Goal: Information Seeking & Learning: Find specific fact

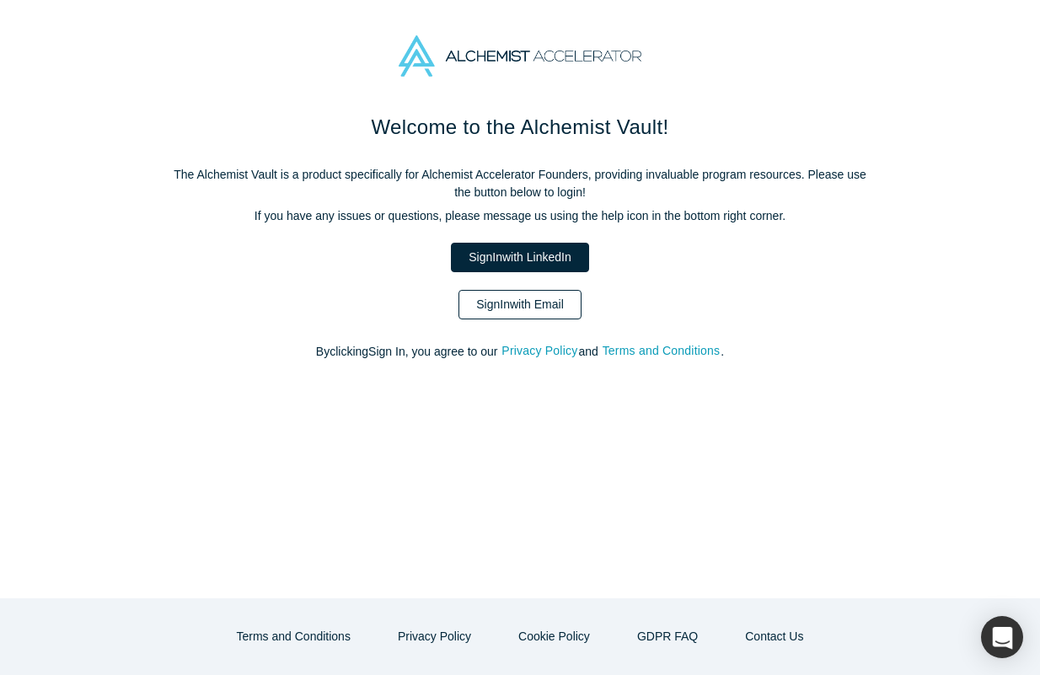
click at [502, 291] on link "Sign In with Email" at bounding box center [520, 305] width 123 height 30
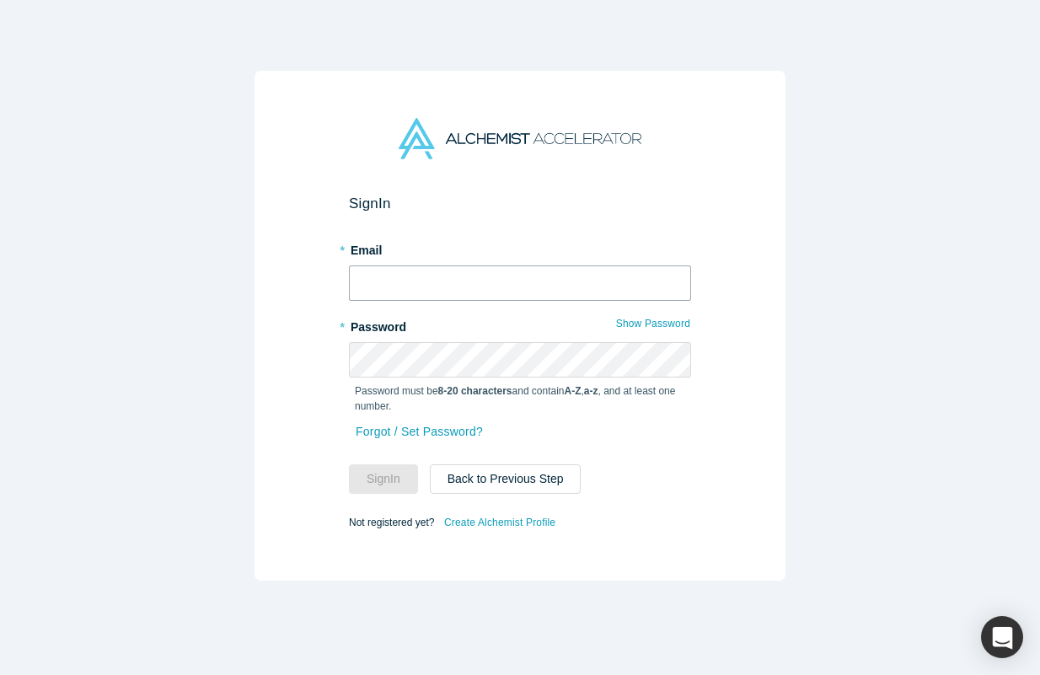
click at [369, 274] on input "text" at bounding box center [520, 283] width 342 height 35
type input "[PERSON_NAME][EMAIL_ADDRESS][DOMAIN_NAME]"
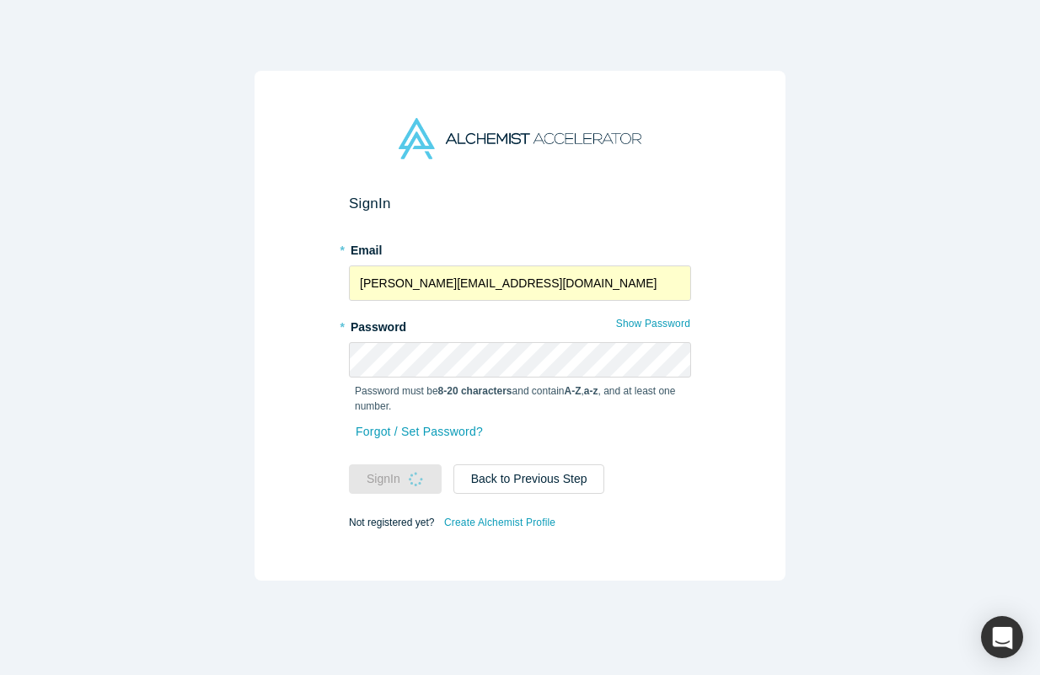
click at [295, 372] on div "Sign In * Email [PERSON_NAME][EMAIL_ADDRESS][DOMAIN_NAME] * Password Show Passw…" at bounding box center [520, 326] width 531 height 510
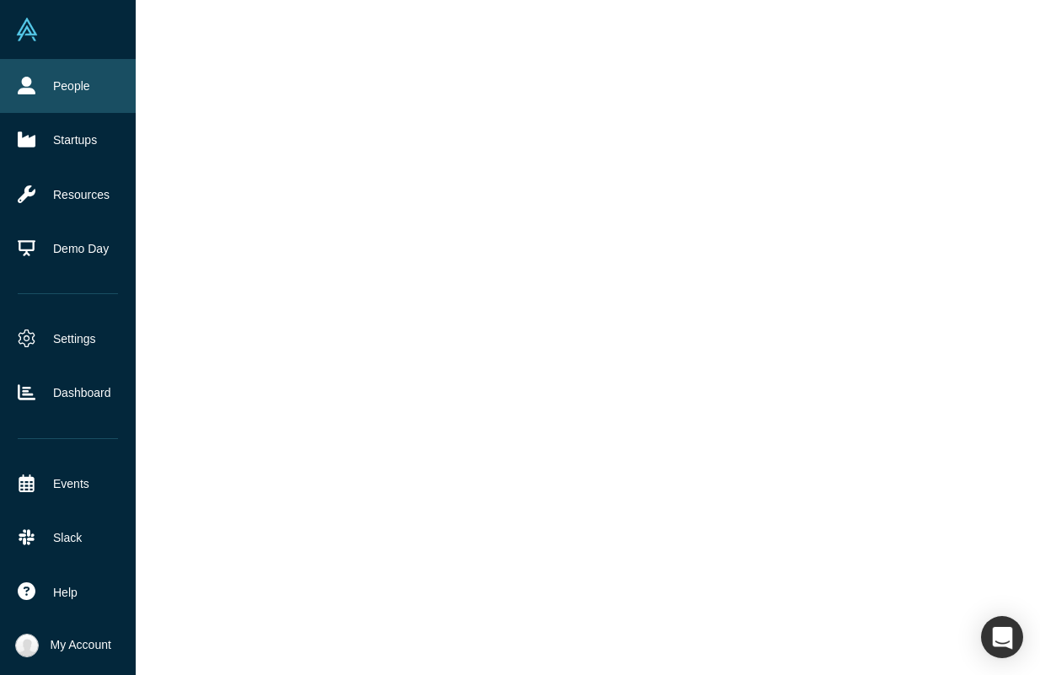
click at [36, 96] on link "People" at bounding box center [68, 86] width 136 height 54
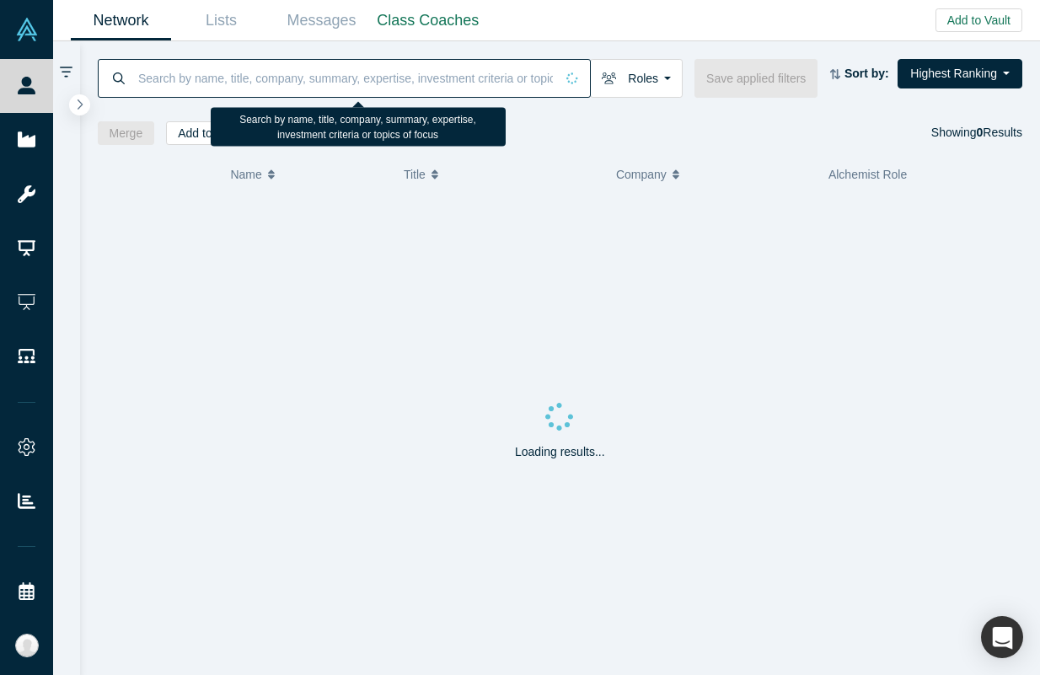
click at [288, 95] on input at bounding box center [346, 78] width 418 height 40
type input "T"
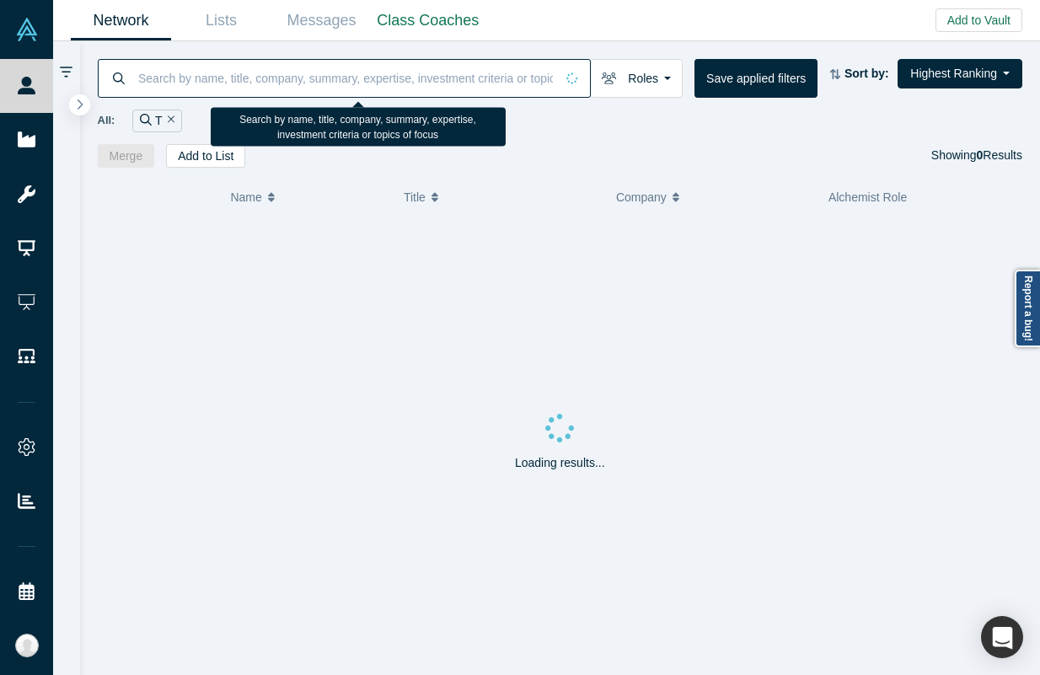
type input "Y"
type input "y"
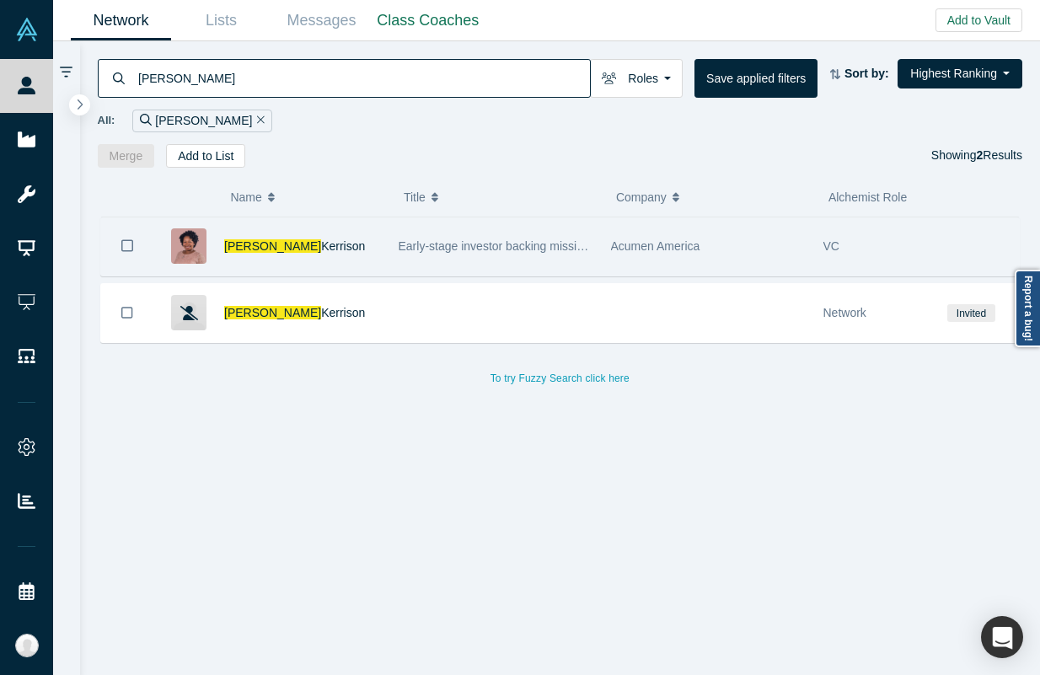
click at [447, 251] on span "Early-stage investor backing mission-driven founders." at bounding box center [539, 245] width 280 height 13
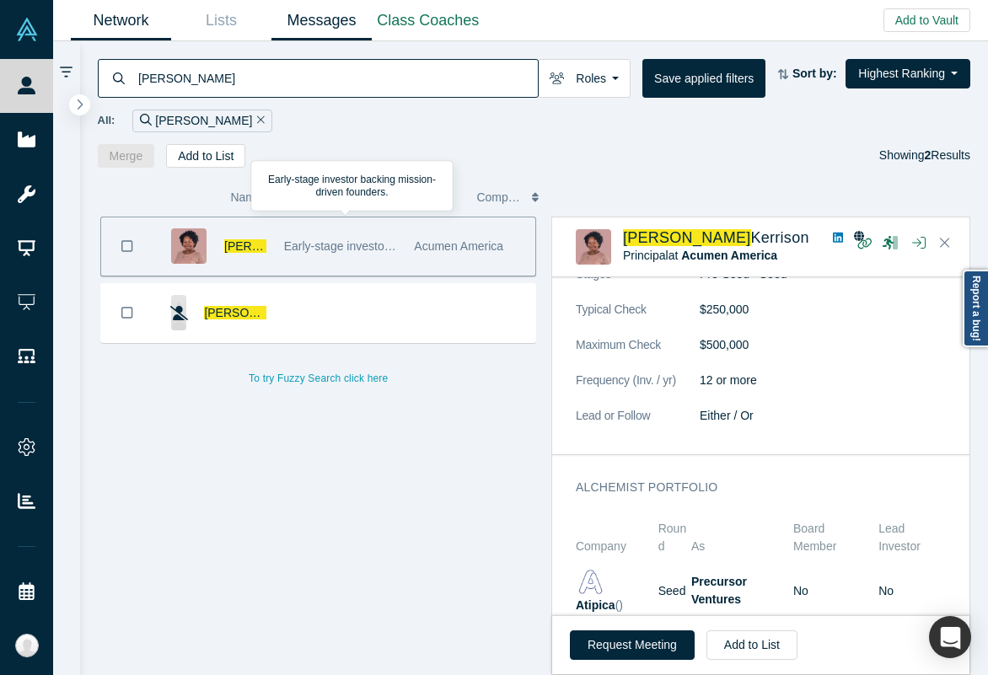
scroll to position [1827, 0]
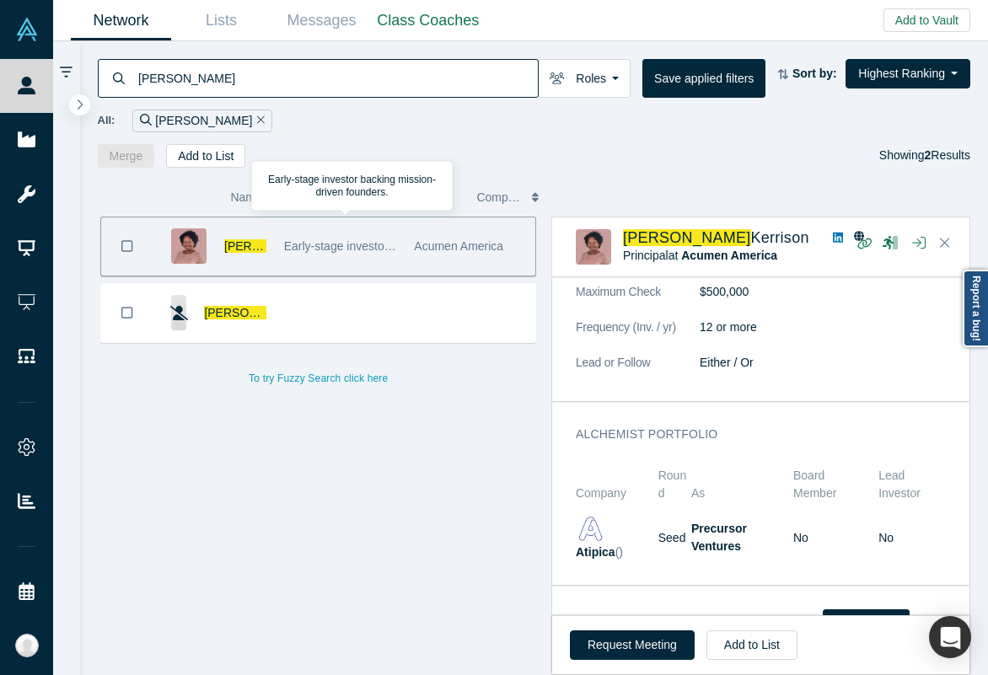
click at [204, 72] on input "[PERSON_NAME]" at bounding box center [337, 78] width 401 height 40
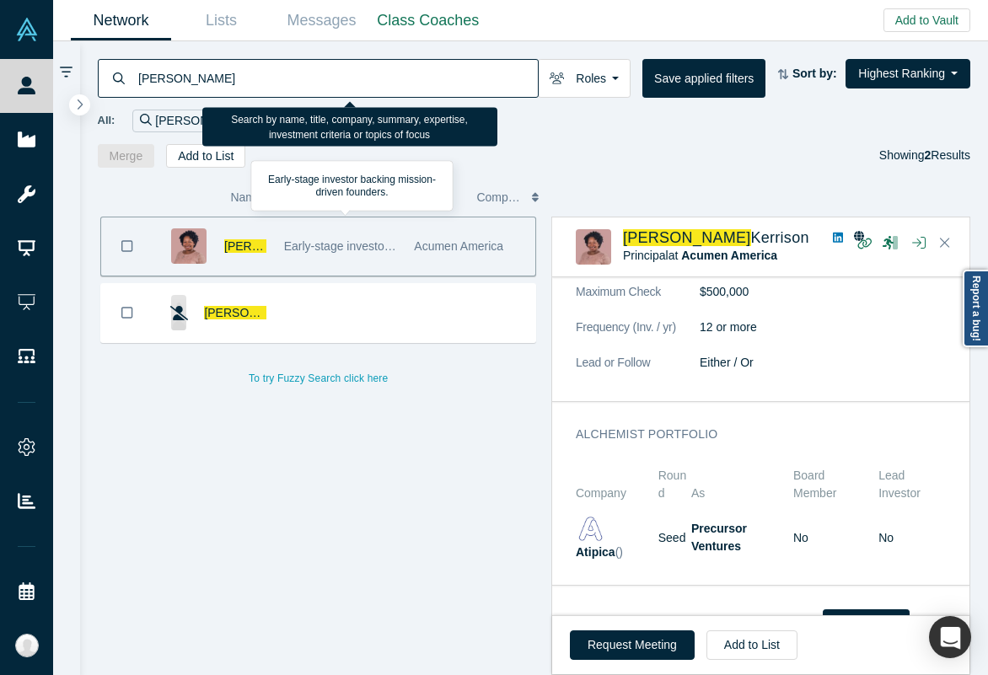
click at [204, 72] on input "[PERSON_NAME]" at bounding box center [337, 78] width 401 height 40
paste input "[PERSON_NAME]"
type input "[PERSON_NAME]"
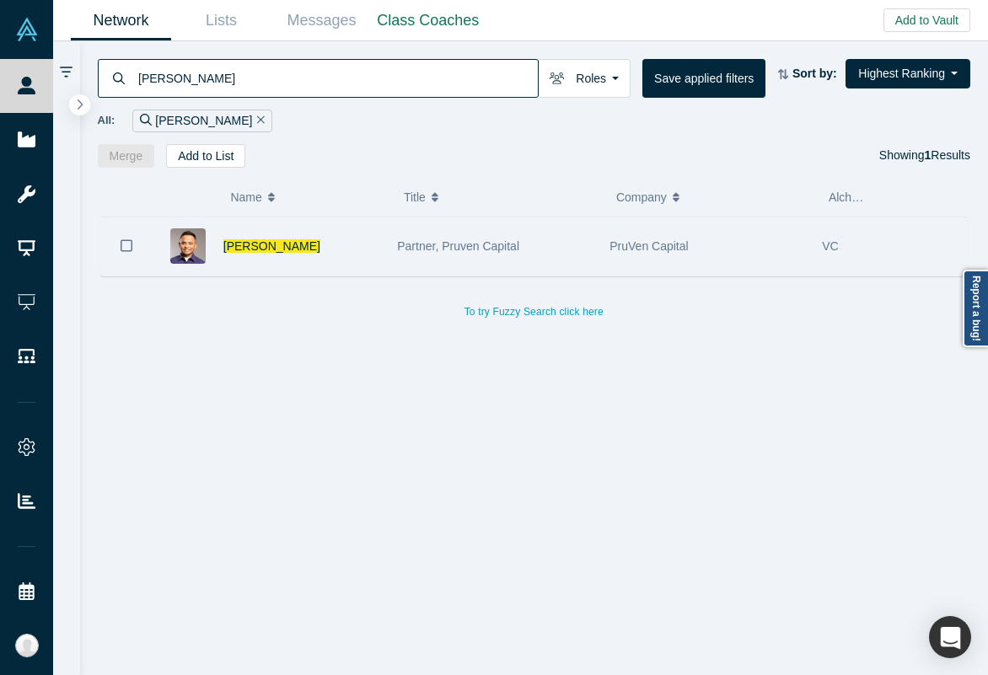
click at [608, 242] on div "PruVen Capital" at bounding box center [707, 247] width 212 height 58
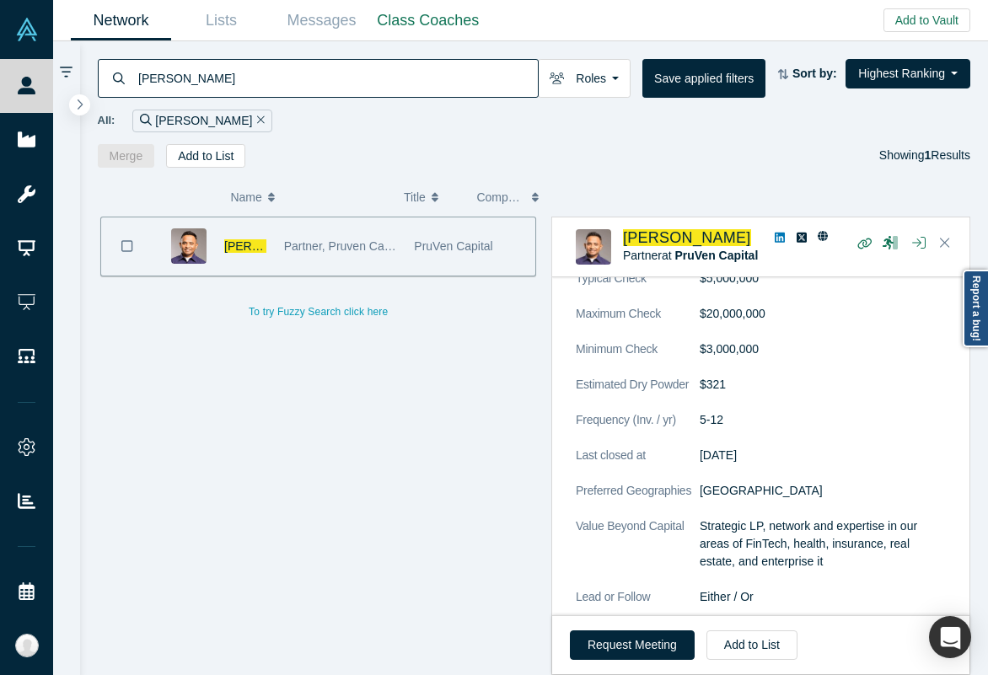
scroll to position [1927, 0]
